Goal: Task Accomplishment & Management: Complete application form

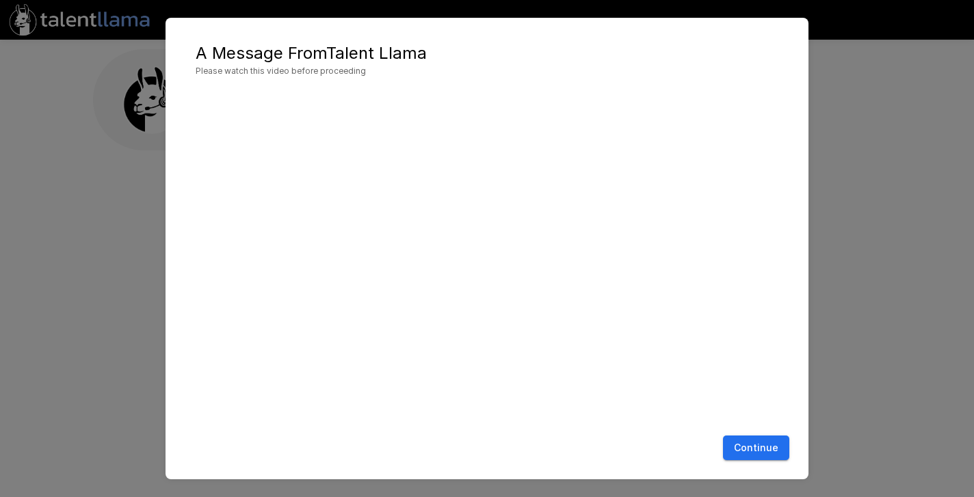
click at [774, 447] on button "Continue" at bounding box center [756, 448] width 66 height 25
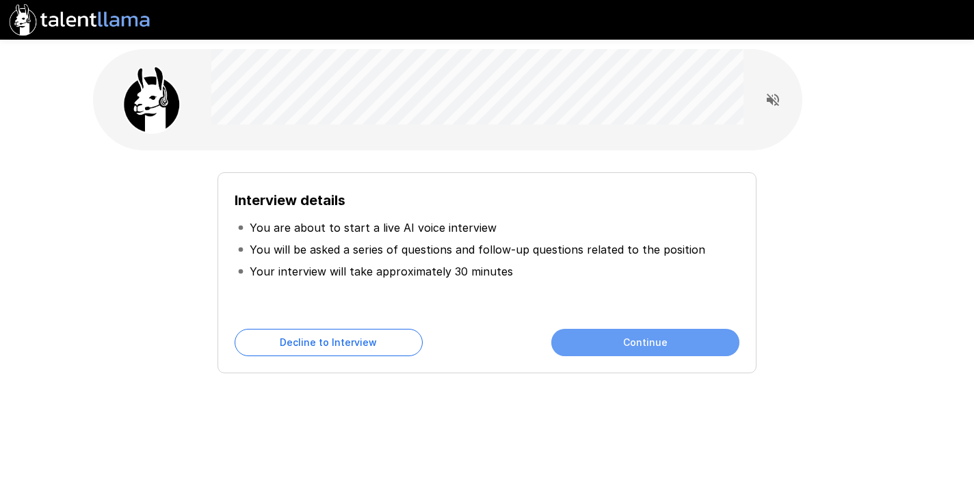
click at [629, 343] on button "Continue" at bounding box center [645, 342] width 188 height 27
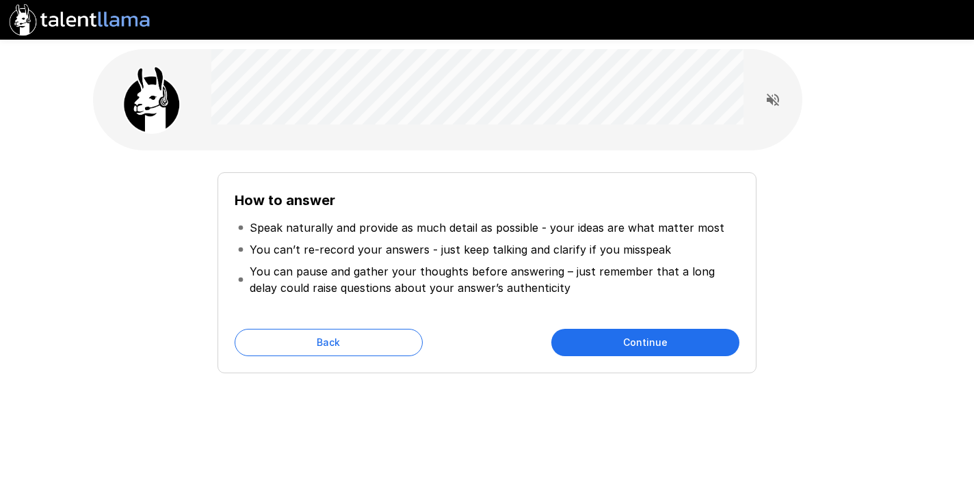
click at [621, 343] on button "Continue" at bounding box center [645, 342] width 188 height 27
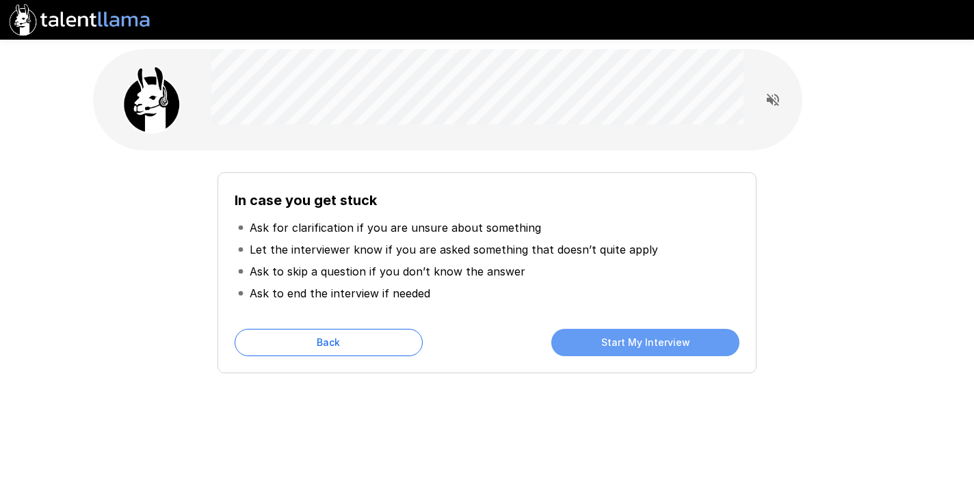
click at [594, 334] on button "Start My Interview" at bounding box center [645, 342] width 188 height 27
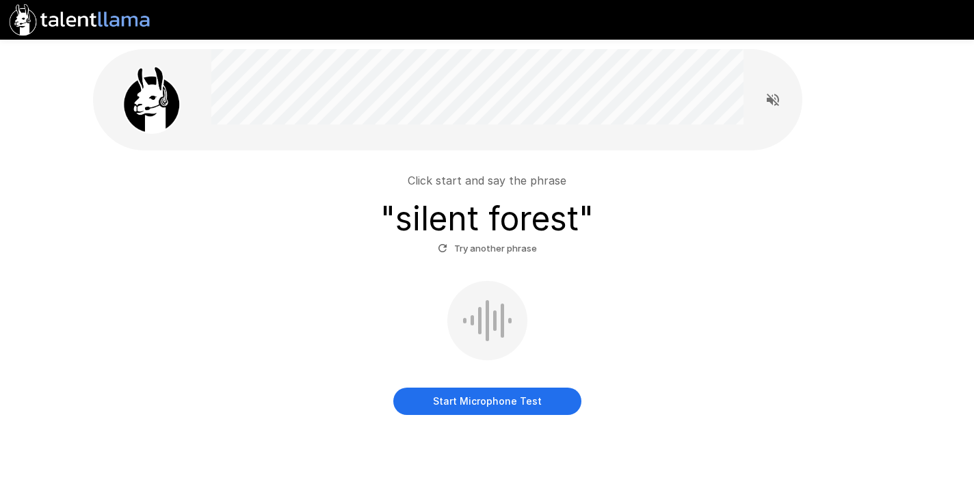
click at [459, 392] on button "Start Microphone Test" at bounding box center [487, 401] width 188 height 27
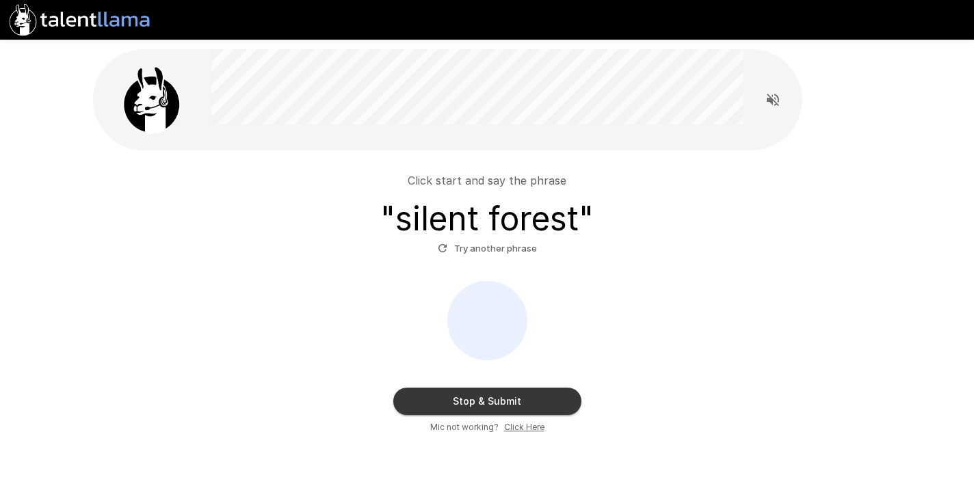
click at [475, 398] on button "Stop & Submit" at bounding box center [487, 401] width 188 height 27
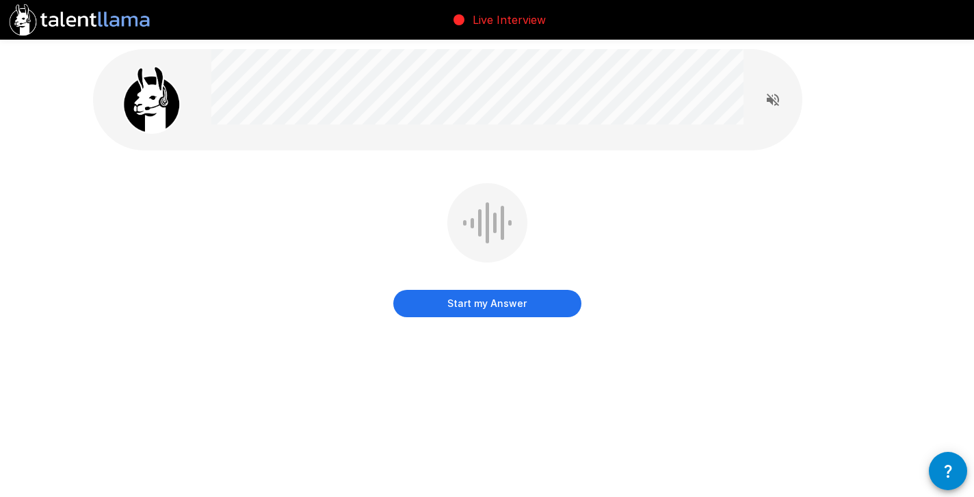
click at [486, 307] on button "Start my Answer" at bounding box center [487, 303] width 188 height 27
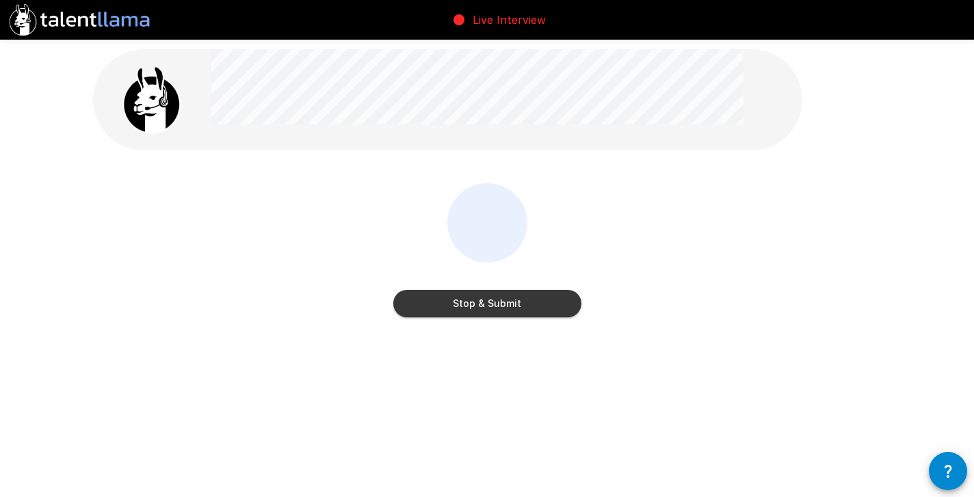
click at [486, 307] on button "Stop & Submit" at bounding box center [487, 303] width 188 height 27
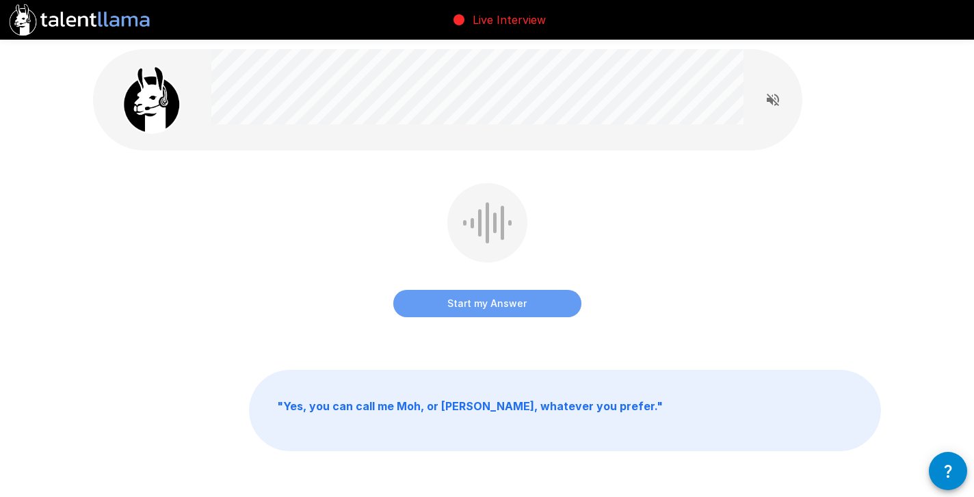
click at [453, 302] on button "Start my Answer" at bounding box center [487, 303] width 188 height 27
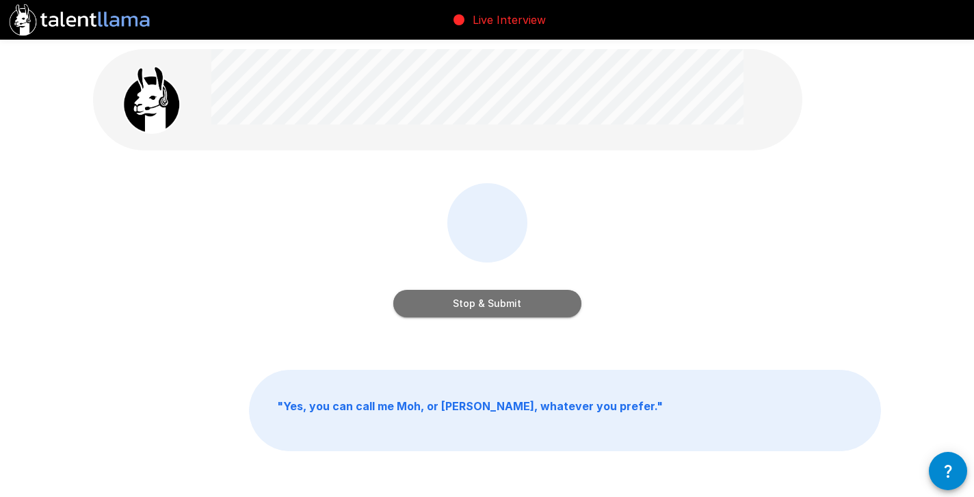
click at [453, 302] on button "Stop & Submit" at bounding box center [487, 303] width 188 height 27
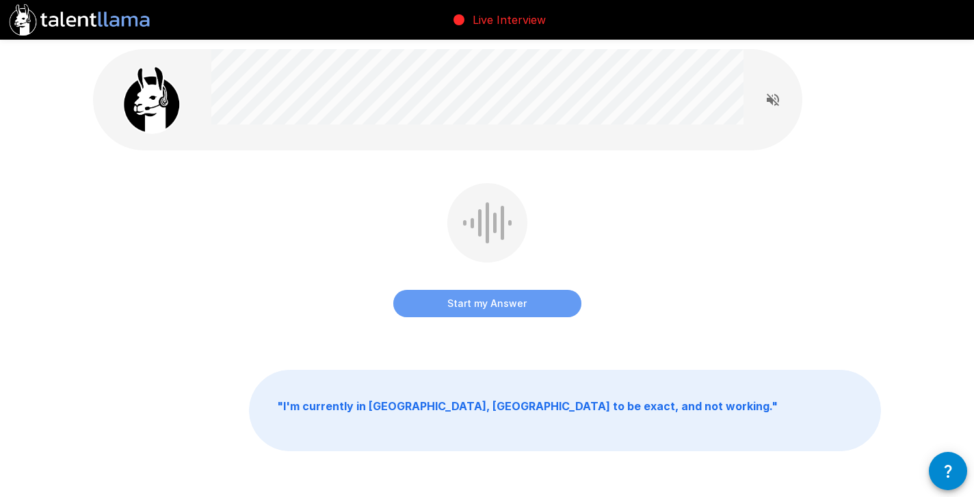
click at [460, 316] on button "Start my Answer" at bounding box center [487, 303] width 188 height 27
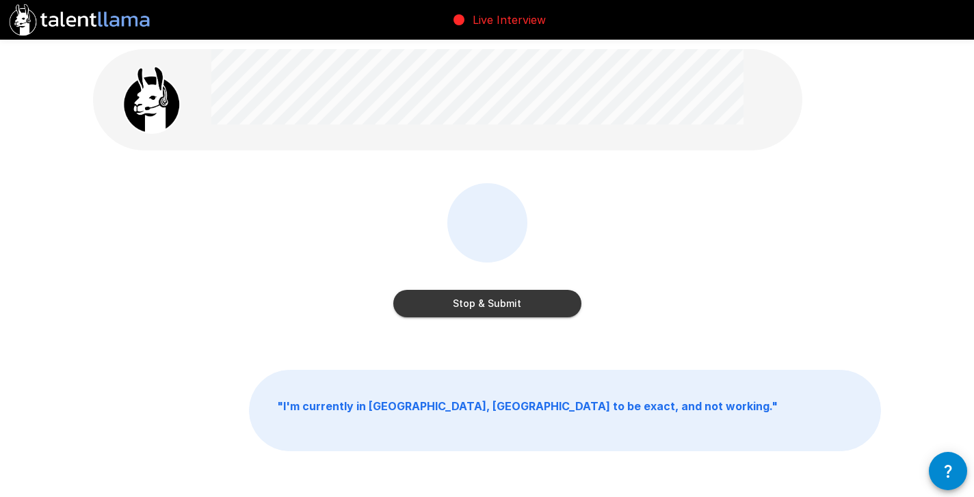
click at [471, 301] on button "Stop & Submit" at bounding box center [487, 303] width 188 height 27
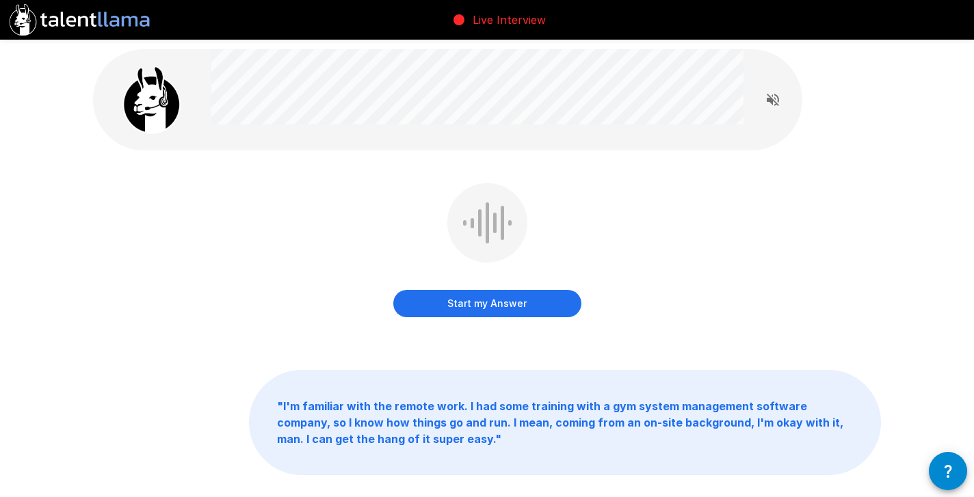
click at [505, 308] on button "Start my Answer" at bounding box center [487, 303] width 188 height 27
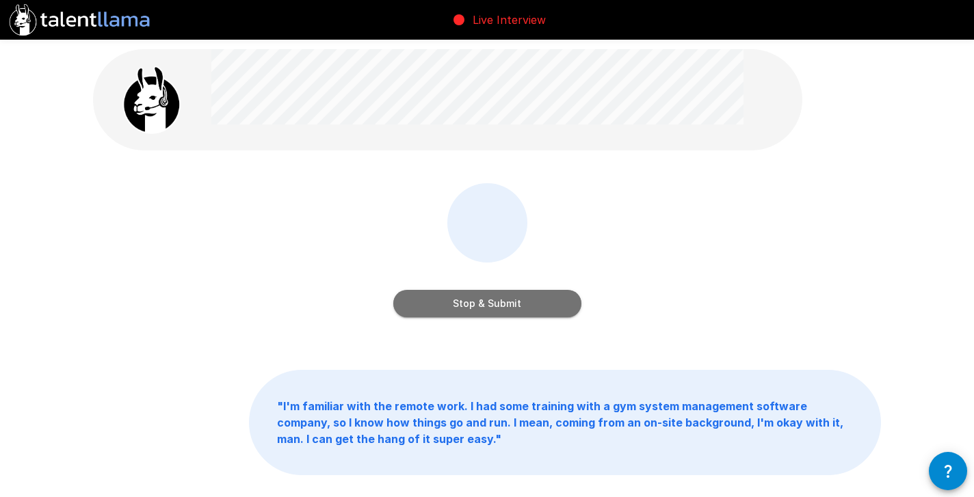
click at [505, 308] on button "Stop & Submit" at bounding box center [487, 303] width 188 height 27
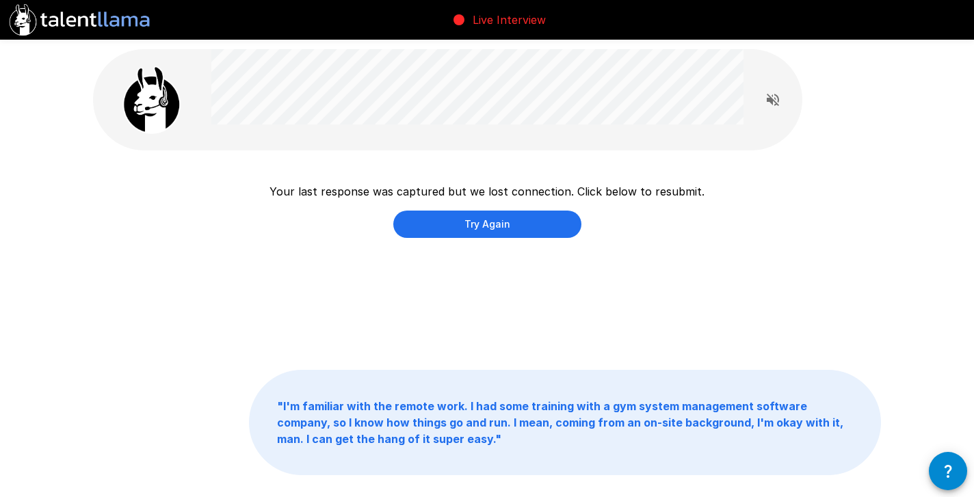
click at [497, 227] on button "Try Again" at bounding box center [487, 224] width 188 height 27
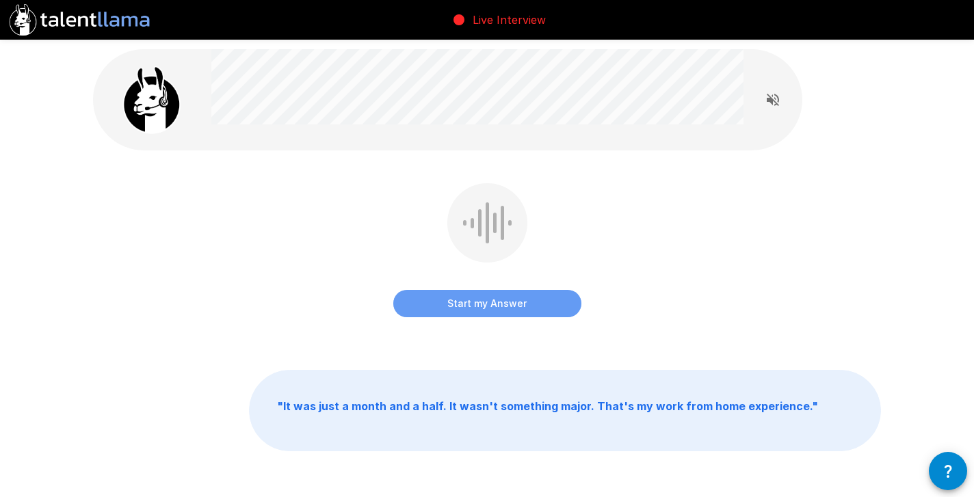
click at [479, 306] on button "Start my Answer" at bounding box center [487, 303] width 188 height 27
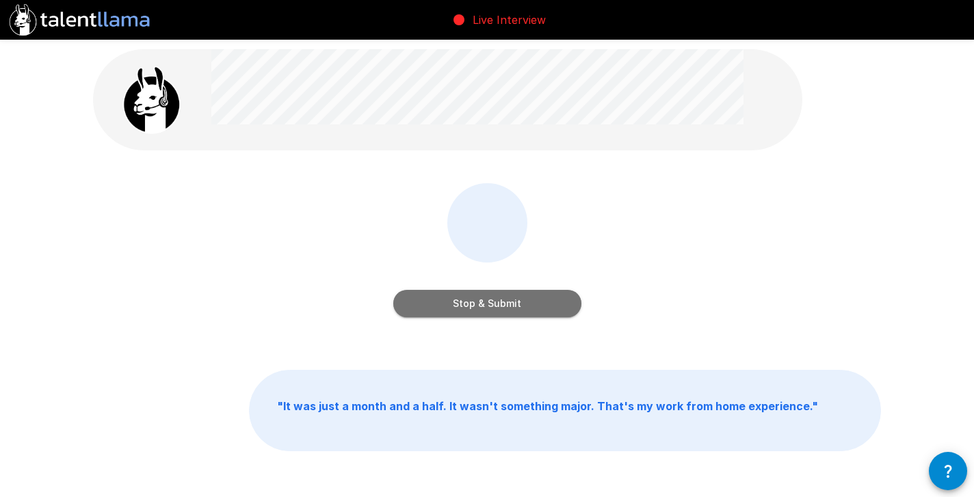
click at [477, 304] on button "Stop & Submit" at bounding box center [487, 303] width 188 height 27
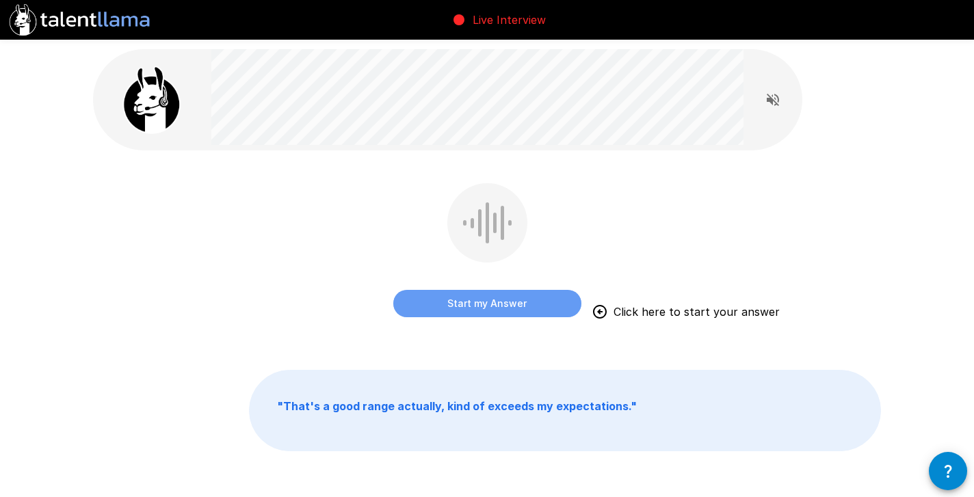
click at [534, 300] on button "Start my Answer" at bounding box center [487, 303] width 188 height 27
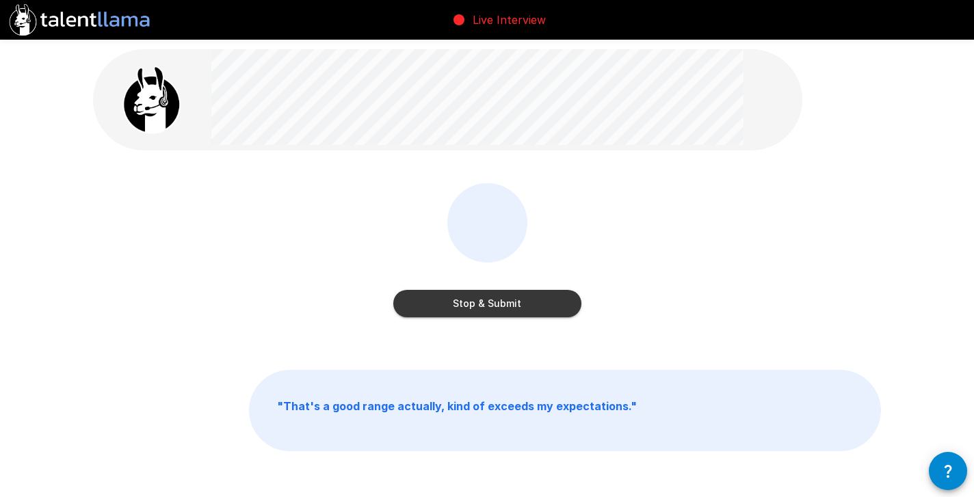
click at [534, 300] on button "Stop & Submit" at bounding box center [487, 303] width 188 height 27
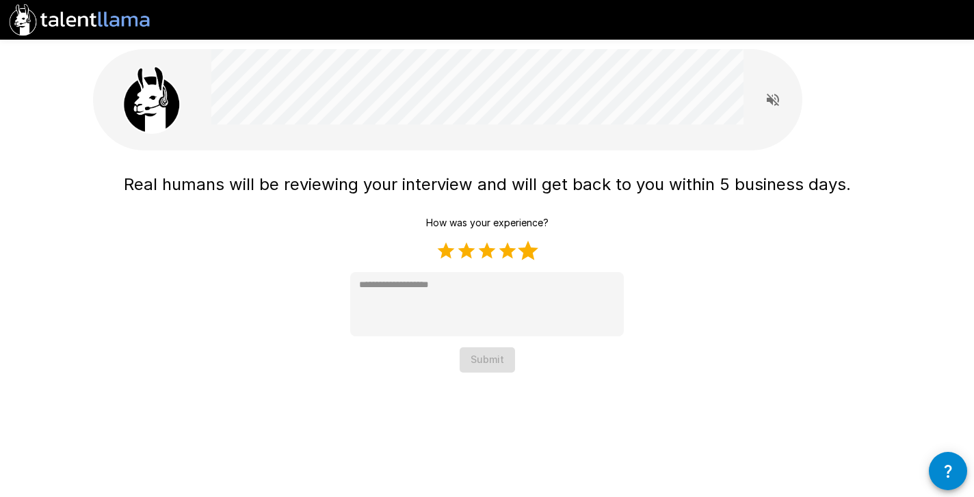
click at [529, 251] on label "5 Stars" at bounding box center [528, 251] width 21 height 21
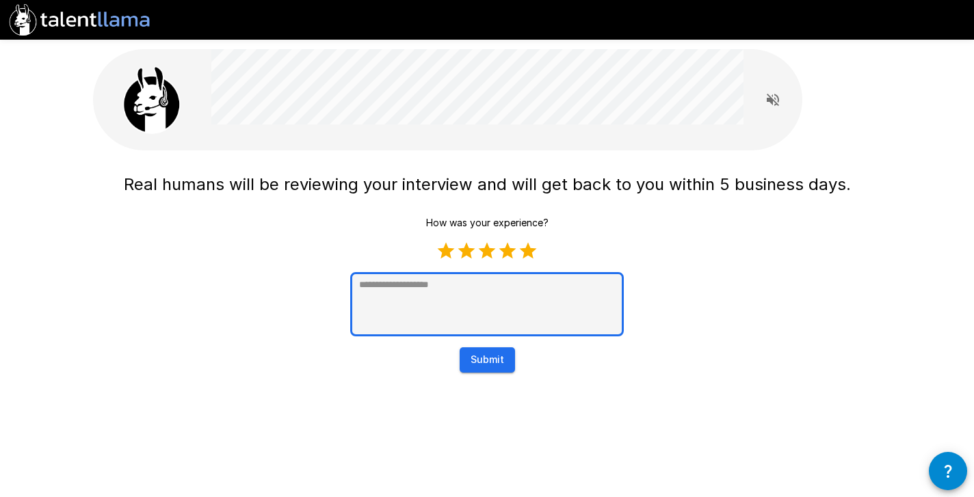
type textarea "*"
click at [482, 283] on textarea at bounding box center [487, 304] width 274 height 64
type textarea "*"
type textarea "**"
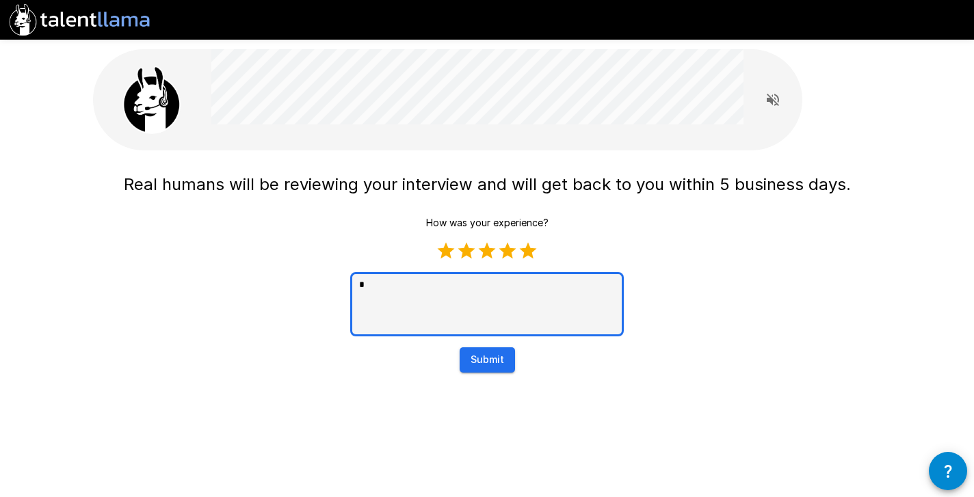
type textarea "*"
type textarea "***"
type textarea "*"
type textarea "****"
type textarea "*"
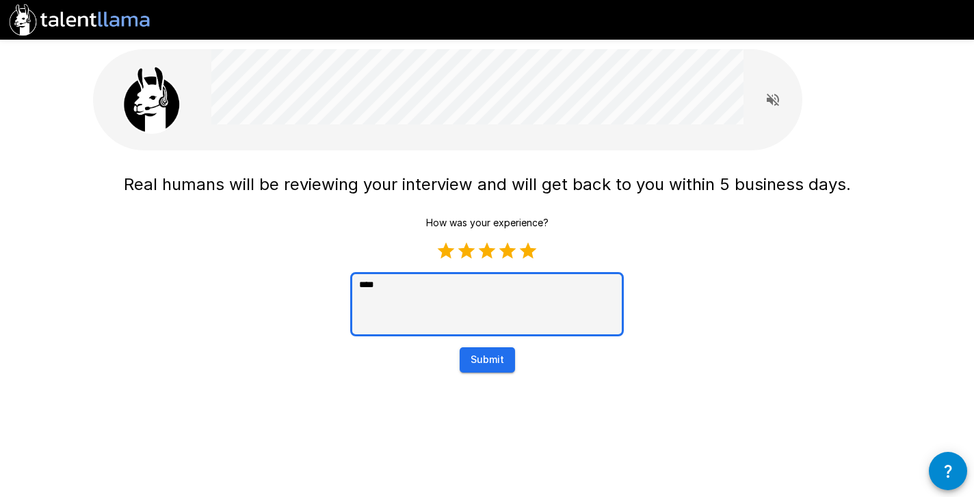
type textarea "*****"
type textarea "*"
type textarea "******"
type textarea "*"
type textarea "******"
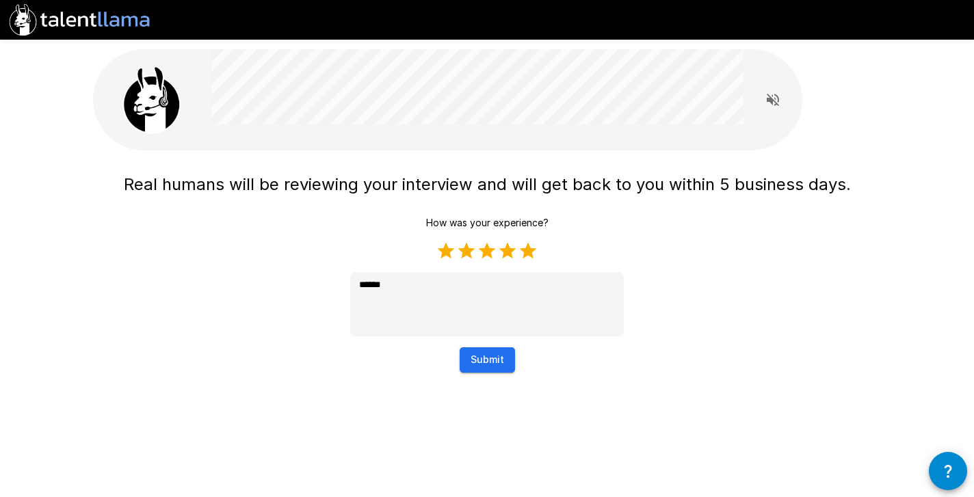
type textarea "*"
click at [493, 359] on button "Submit" at bounding box center [487, 359] width 55 height 25
